Goal: Task Accomplishment & Management: Use online tool/utility

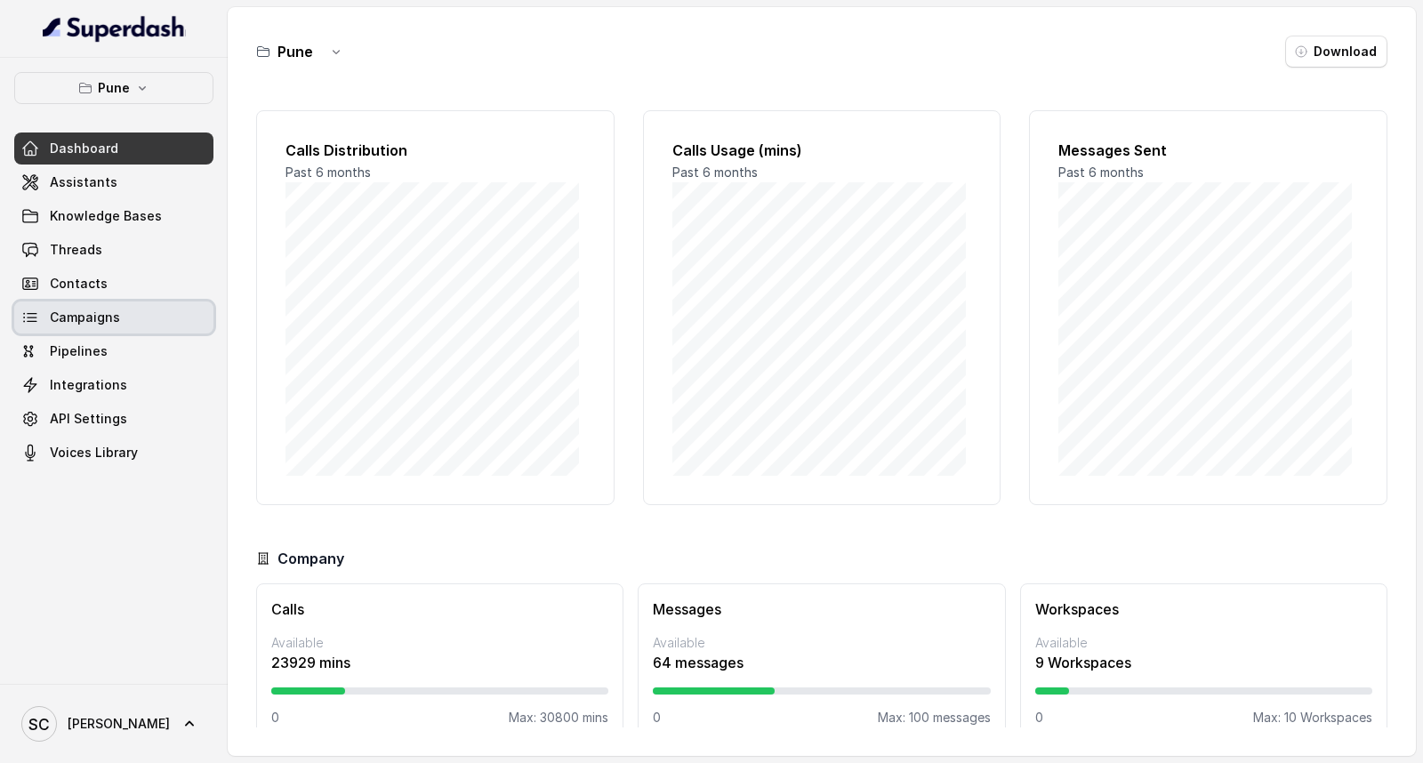
click at [32, 325] on icon at bounding box center [30, 318] width 18 height 18
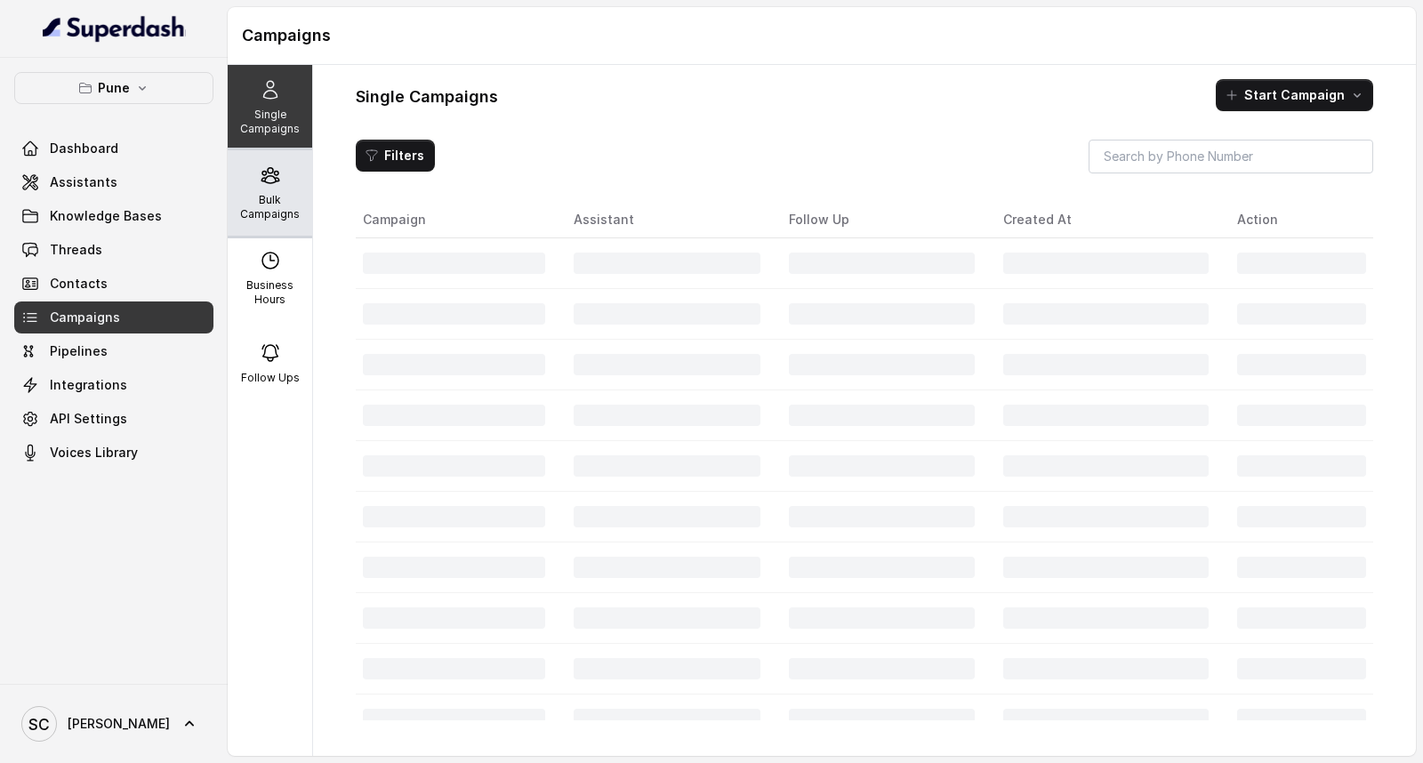
click at [286, 185] on div "Bulk Campaigns" at bounding box center [270, 192] width 85 height 85
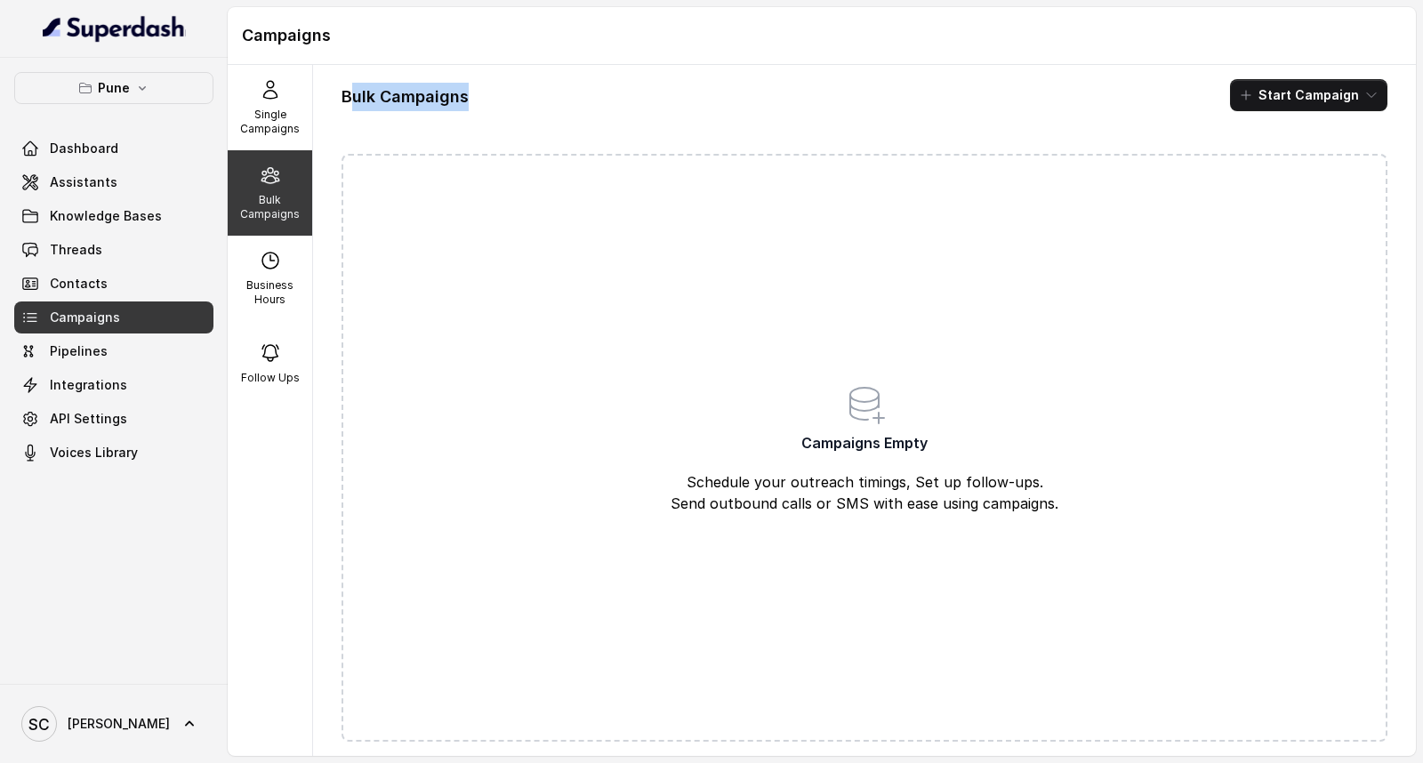
drag, startPoint x: 512, startPoint y: 101, endPoint x: 349, endPoint y: 83, distance: 163.8
click at [349, 83] on div "Bulk Campaigns Start Campaign" at bounding box center [865, 95] width 1046 height 32
drag, startPoint x: 331, startPoint y: 95, endPoint x: 563, endPoint y: 113, distance: 232.9
click at [563, 113] on div "Bulk Campaigns Start Campaign Campaigns Empty Schedule your outreach timings, S…" at bounding box center [864, 410] width 1103 height 691
drag, startPoint x: 766, startPoint y: 438, endPoint x: 1012, endPoint y: 430, distance: 246.6
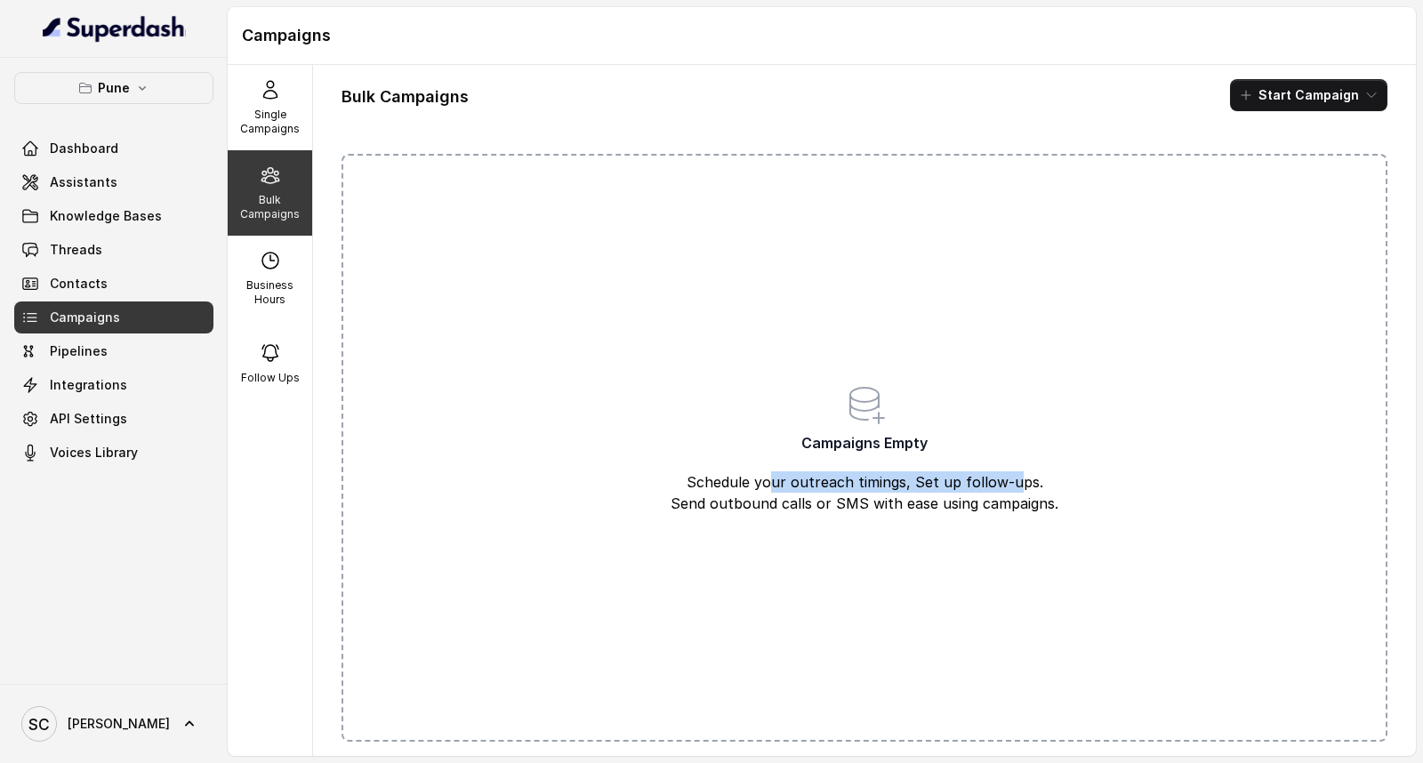
click at [1012, 430] on div "Campaigns Empty Schedule your outreach timings, Set up follow-ups. Send outboun…" at bounding box center [865, 448] width 1046 height 588
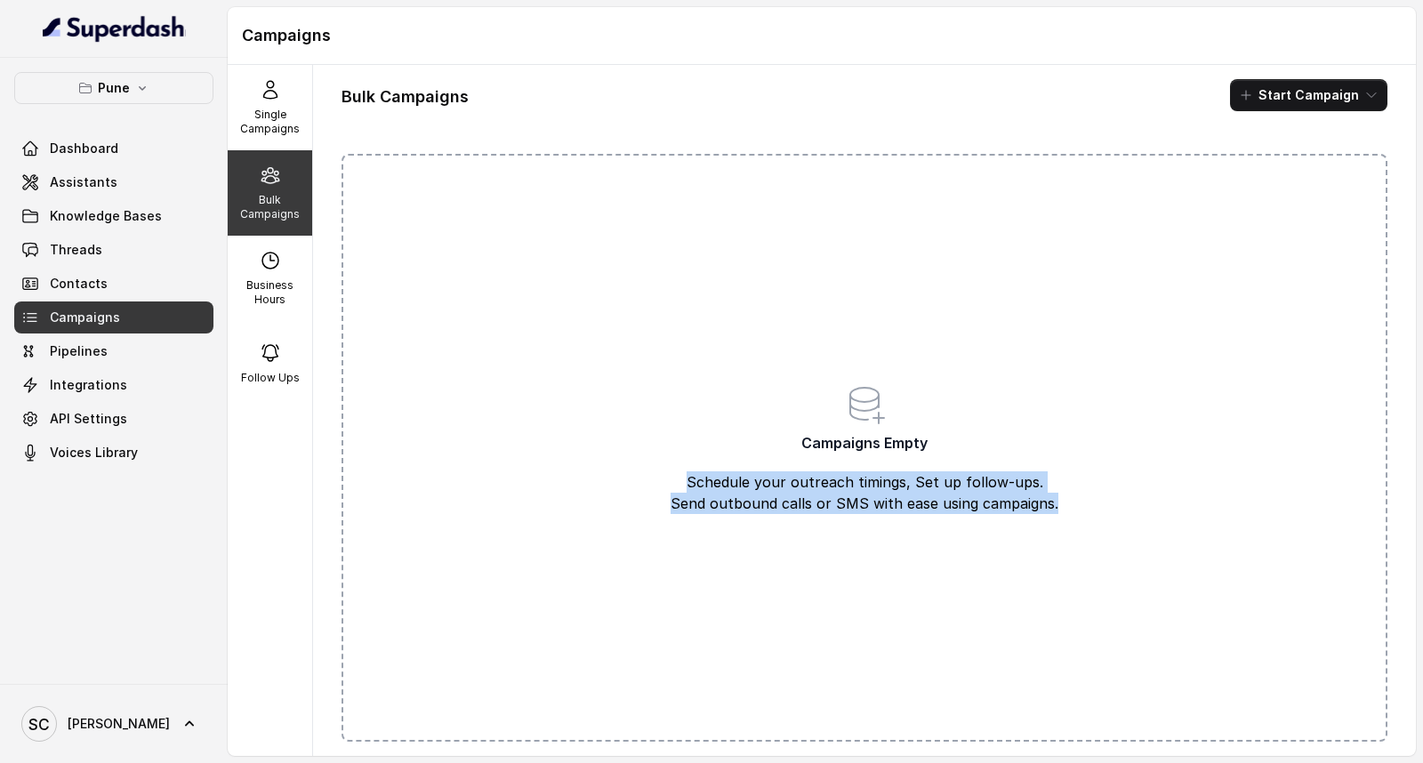
drag, startPoint x: 608, startPoint y: 480, endPoint x: 1044, endPoint y: 519, distance: 437.6
click at [1044, 519] on div "Campaigns Empty Schedule your outreach timings, Set up follow-ups. Send outboun…" at bounding box center [865, 448] width 1046 height 588
click at [778, 460] on div "Campaigns Empty Schedule your outreach timings, Set up follow-ups. Send outboun…" at bounding box center [865, 448] width 1046 height 588
drag, startPoint x: 775, startPoint y: 481, endPoint x: 780, endPoint y: 611, distance: 130.0
click at [780, 611] on div "Campaigns Empty Schedule your outreach timings, Set up follow-ups. Send outboun…" at bounding box center [865, 448] width 1046 height 588
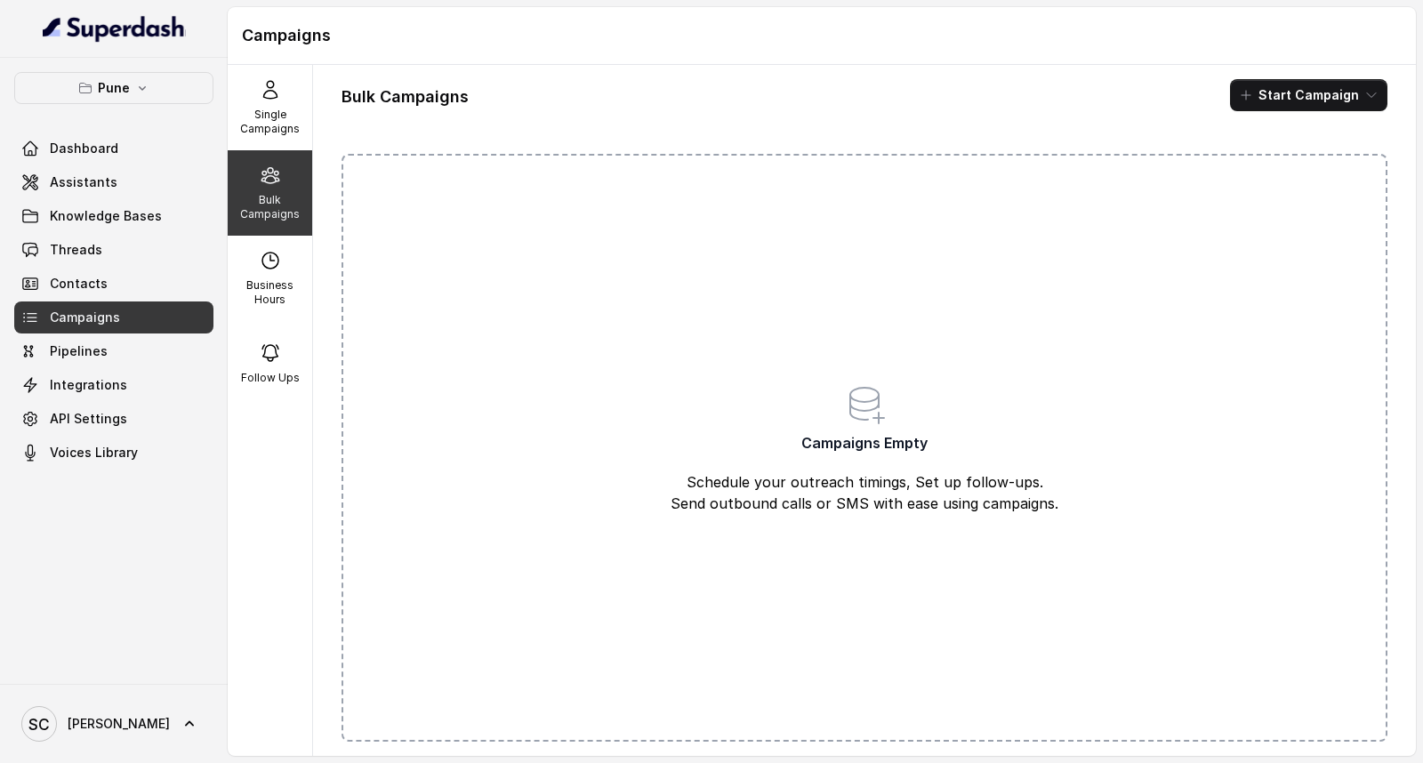
click at [714, 371] on div "Campaigns Empty Schedule your outreach timings, Set up follow-ups. Send outboun…" at bounding box center [865, 448] width 1046 height 588
